Goal: Information Seeking & Learning: Find specific page/section

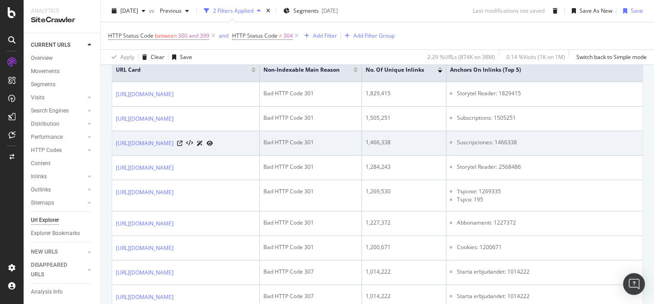
scroll to position [247, 0]
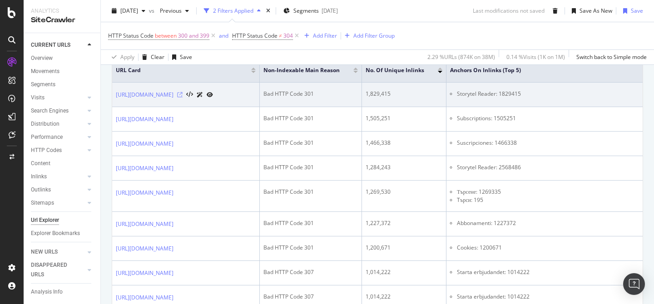
click at [183, 95] on icon at bounding box center [179, 94] width 5 height 5
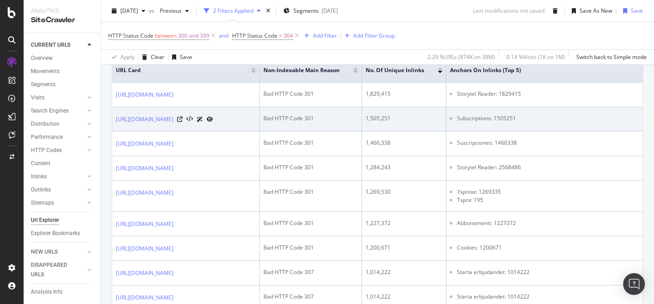
click at [557, 118] on li "Subscriptions: 1505251" at bounding box center [563, 118] width 213 height 8
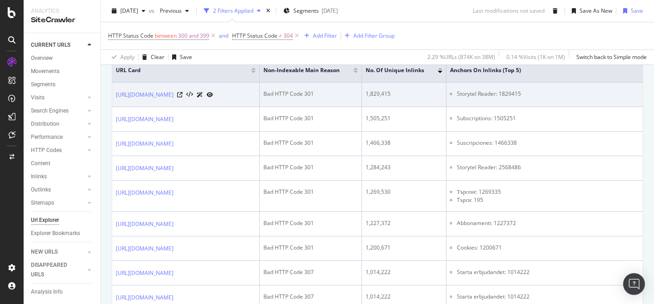
click at [557, 94] on li "Storytel Reader: 1829415" at bounding box center [563, 94] width 213 height 8
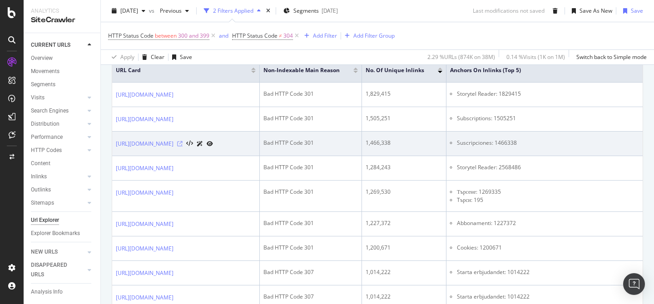
click at [183, 143] on icon at bounding box center [179, 143] width 5 height 5
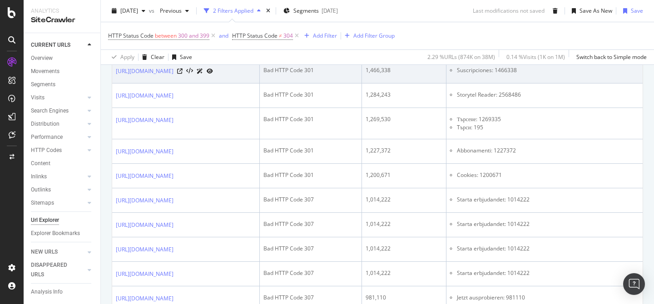
scroll to position [255, 0]
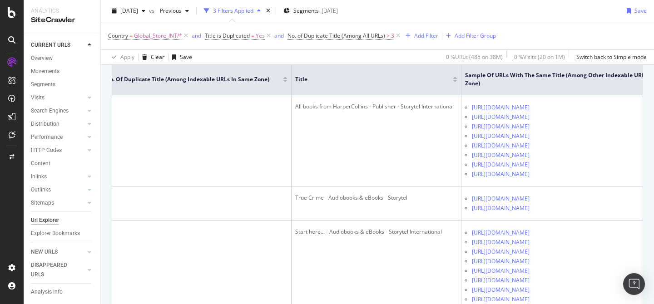
scroll to position [0, 433]
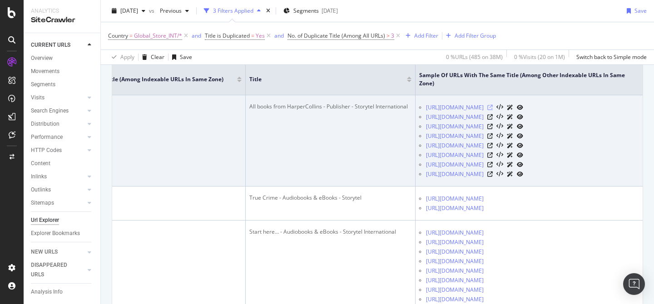
click at [493, 108] on icon at bounding box center [489, 107] width 5 height 5
click at [493, 117] on icon at bounding box center [489, 116] width 5 height 5
click at [493, 125] on icon at bounding box center [489, 126] width 5 height 5
click at [493, 135] on icon at bounding box center [489, 136] width 5 height 5
click at [493, 146] on icon at bounding box center [489, 145] width 5 height 5
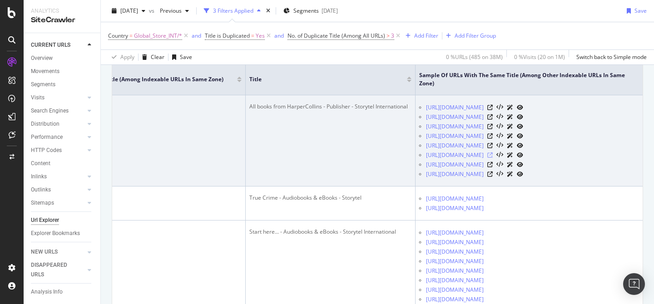
click at [493, 157] on icon at bounding box center [489, 155] width 5 height 5
click at [493, 165] on icon at bounding box center [489, 164] width 5 height 5
click at [493, 174] on icon at bounding box center [489, 174] width 5 height 5
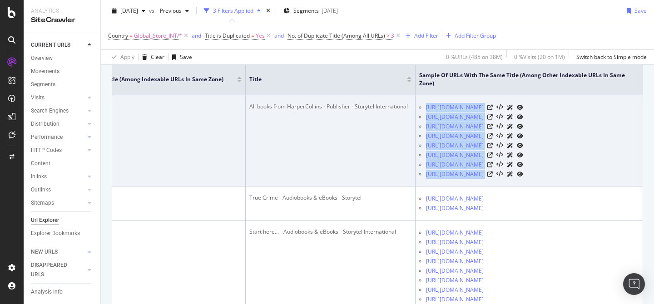
drag, startPoint x: 639, startPoint y: 179, endPoint x: 432, endPoint y: 109, distance: 218.9
click at [432, 109] on td "https://www.storytel.com/tv/publishers/harpercollins-44251 https://www.storytel…" at bounding box center [529, 140] width 227 height 91
copy tbody "https://www.storytel.com/tv/publishers/harpercollins-44251 https://www.storytel…"
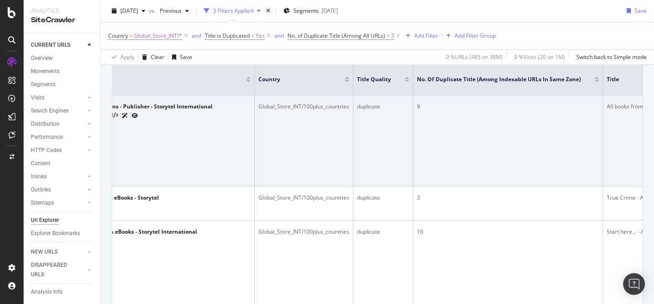
scroll to position [0, 0]
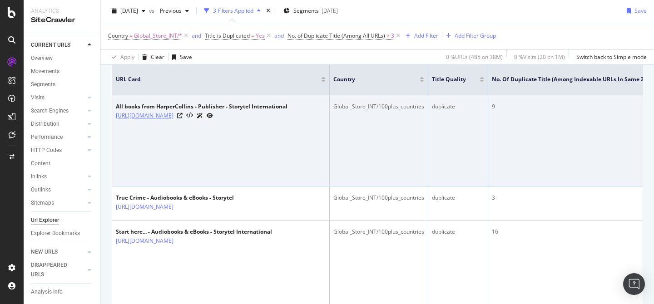
copy link "https://www.storytel.com/tv/publishers/harpercollins-44174"
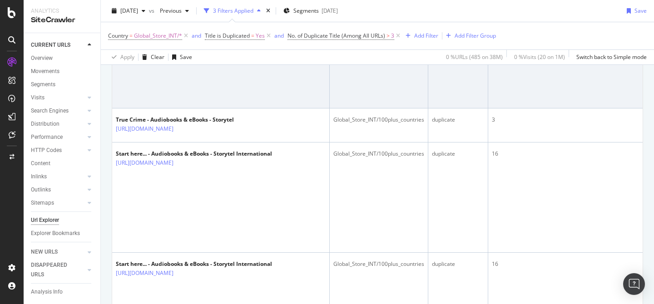
scroll to position [354, 0]
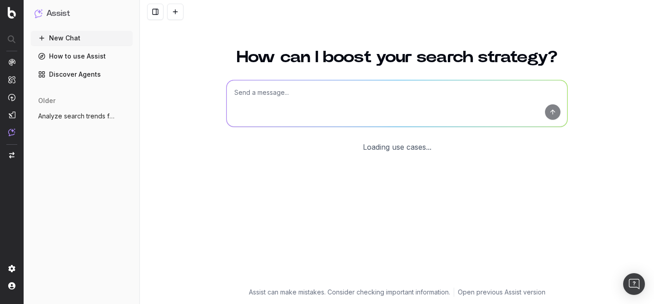
scroll to position [48, 0]
